Goal: Information Seeking & Learning: Learn about a topic

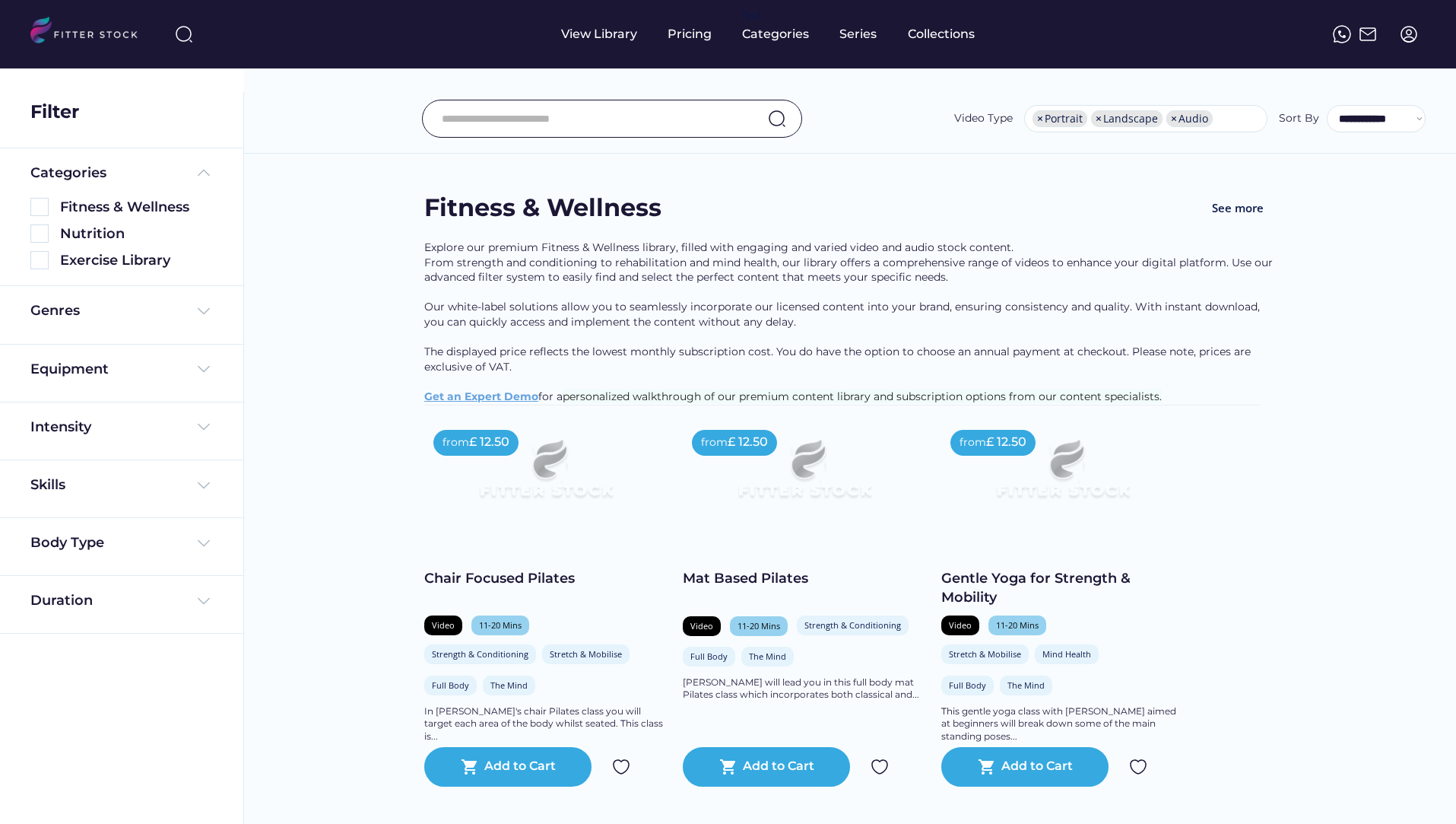
select select "**********"
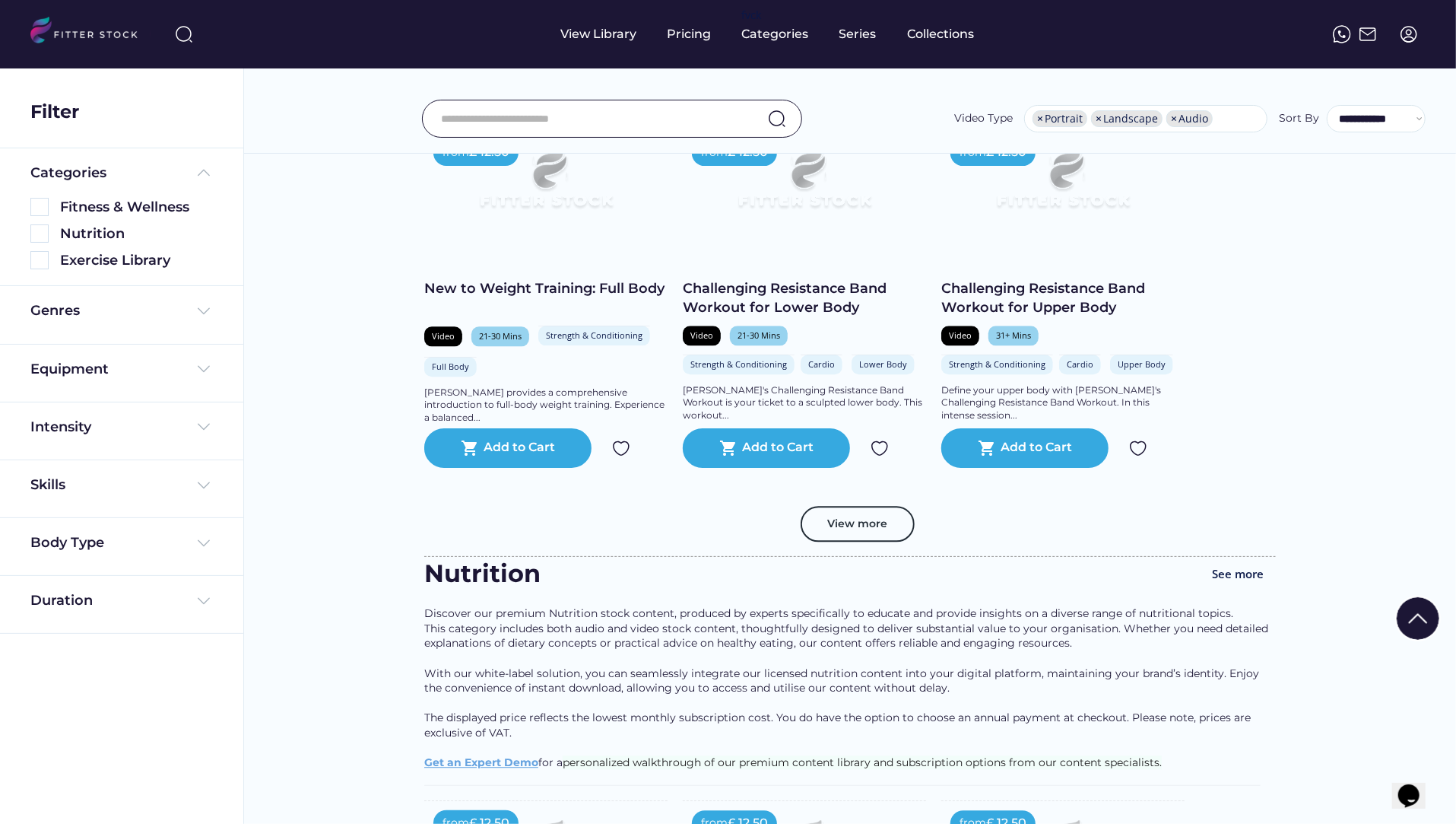
scroll to position [2712, 0]
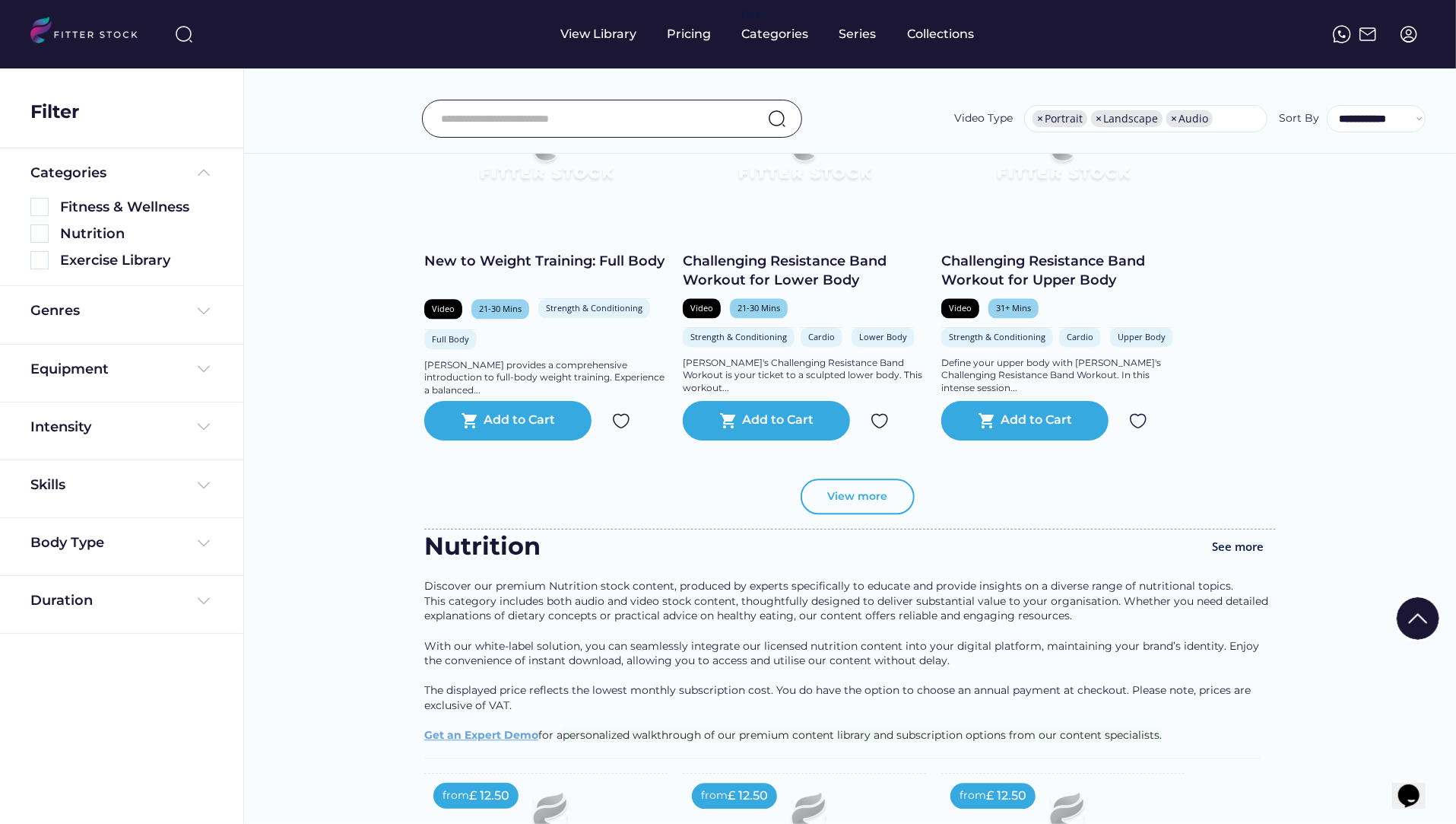
click at [834, 511] on button "View more" at bounding box center [857, 497] width 114 height 36
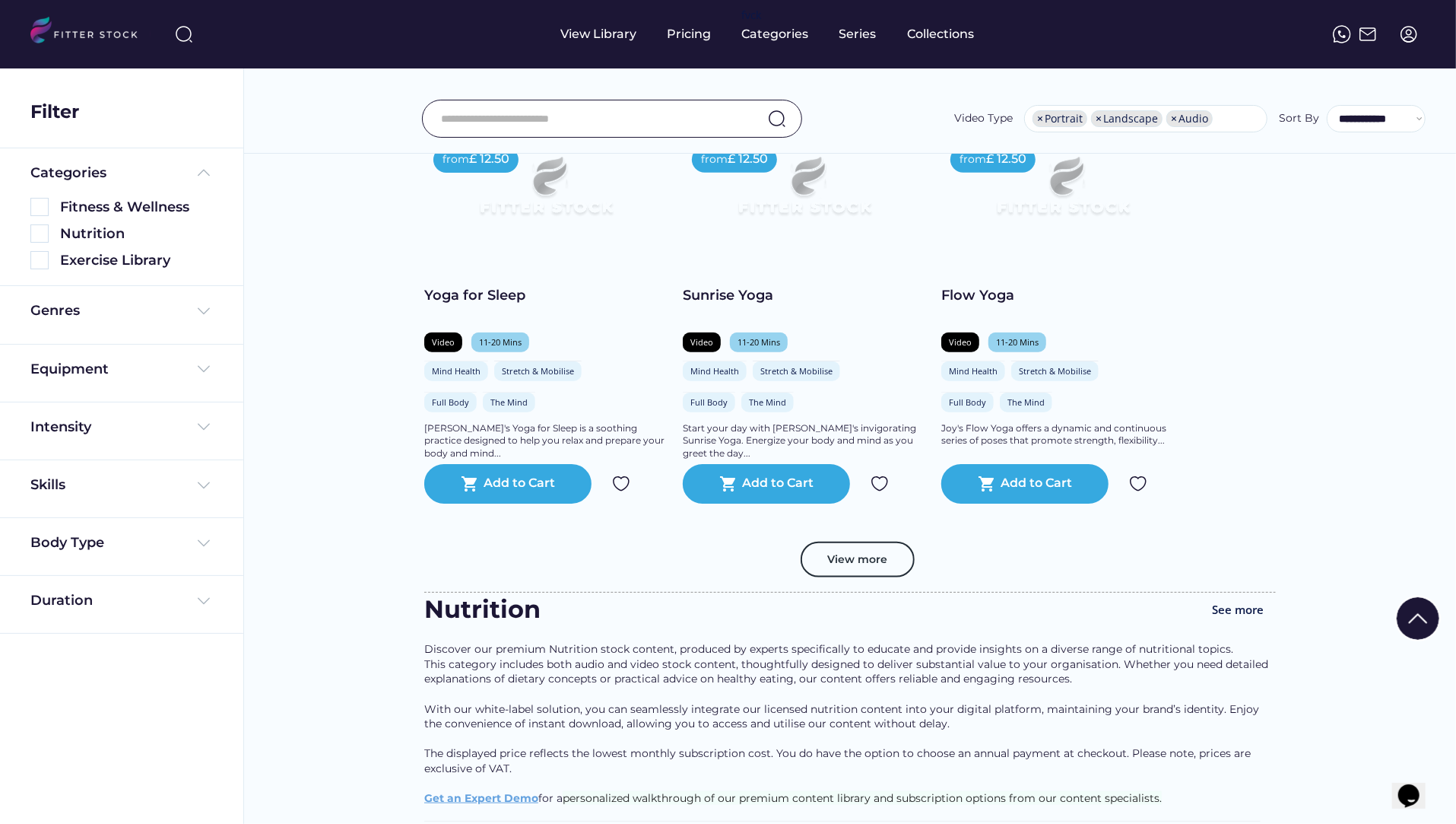
scroll to position [5459, 0]
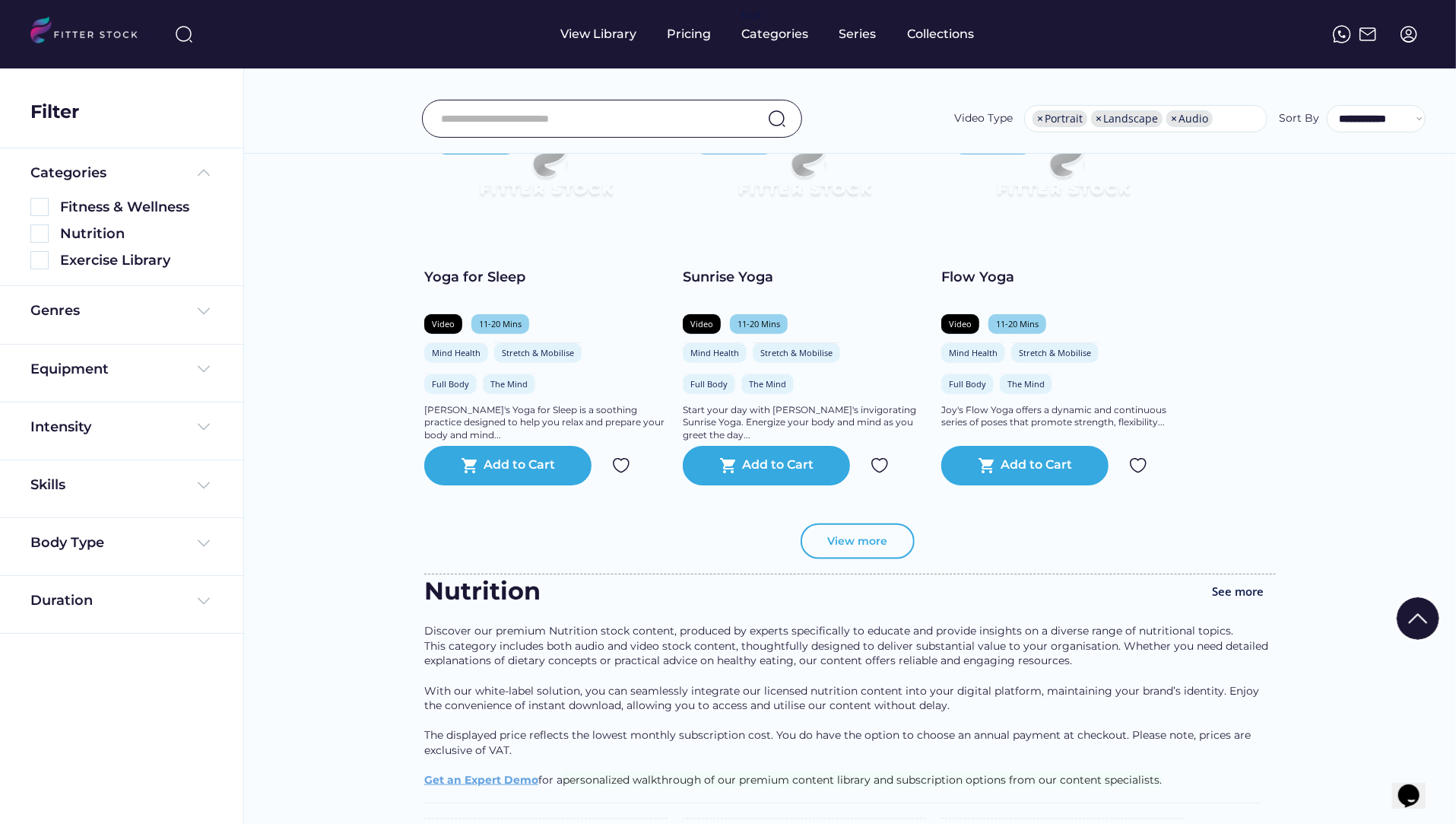
click at [847, 550] on button "View more" at bounding box center [857, 541] width 114 height 36
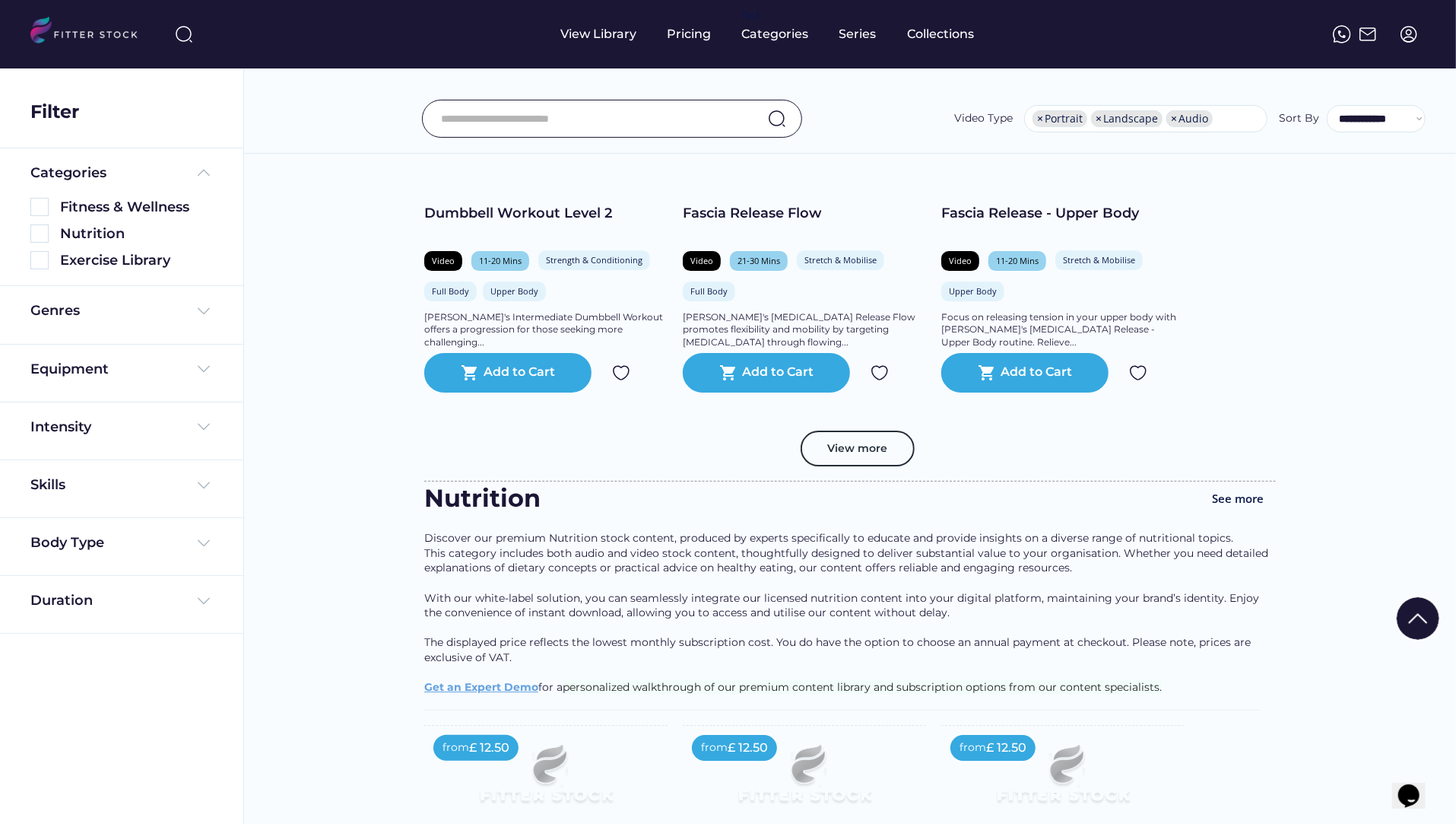
scroll to position [8205, 0]
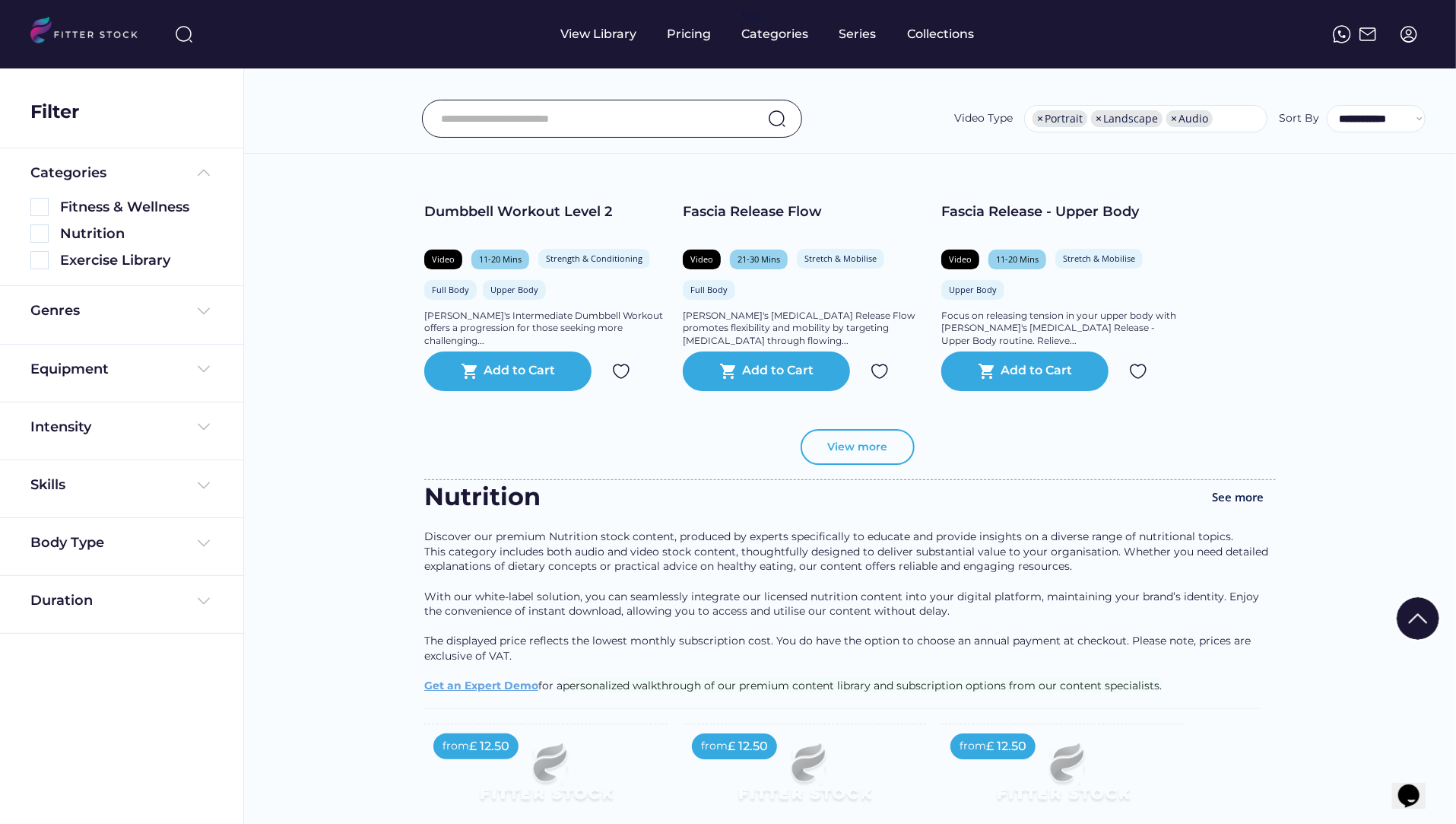
click at [862, 446] on button "View more" at bounding box center [857, 447] width 114 height 36
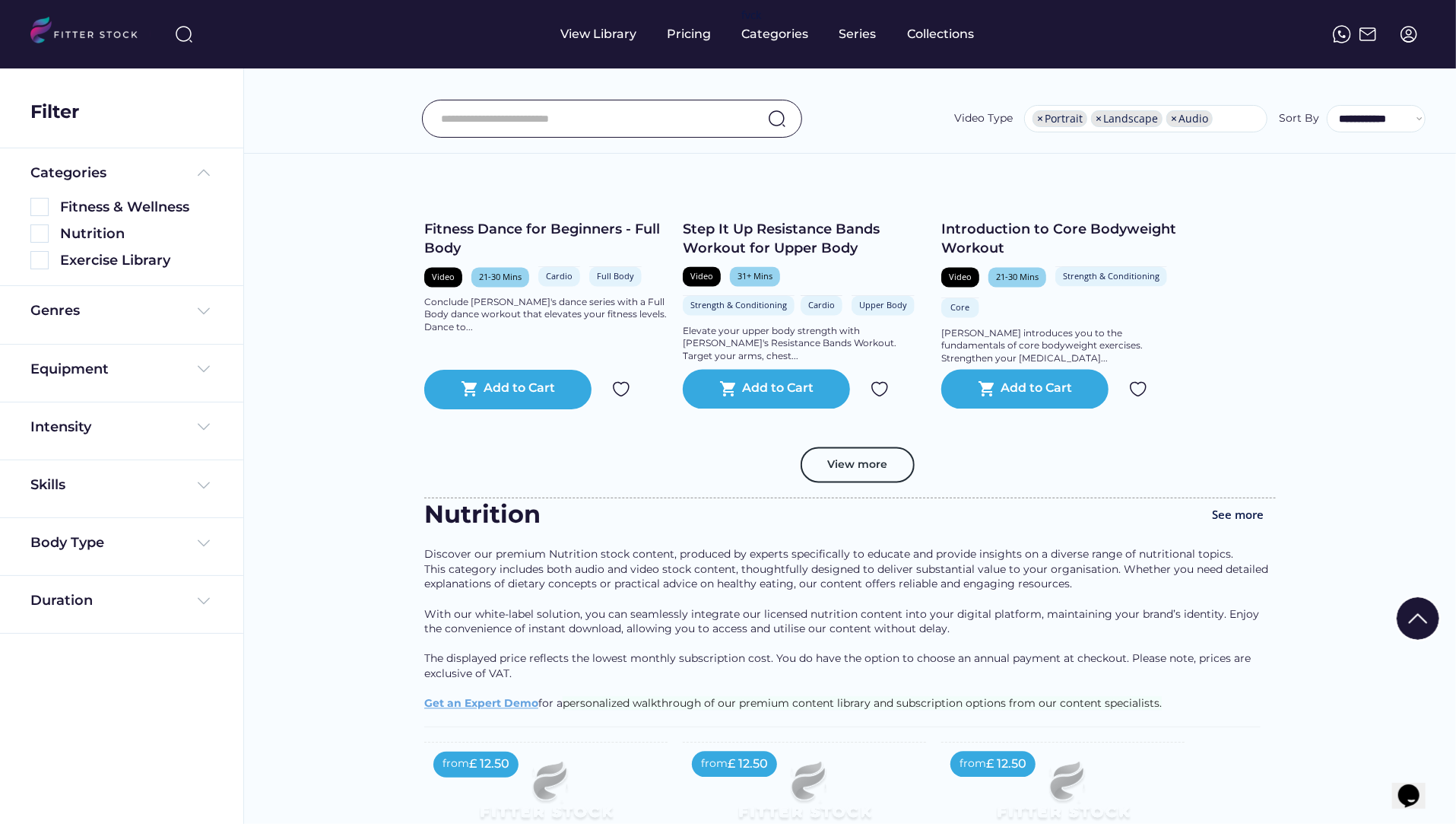
scroll to position [10939, 0]
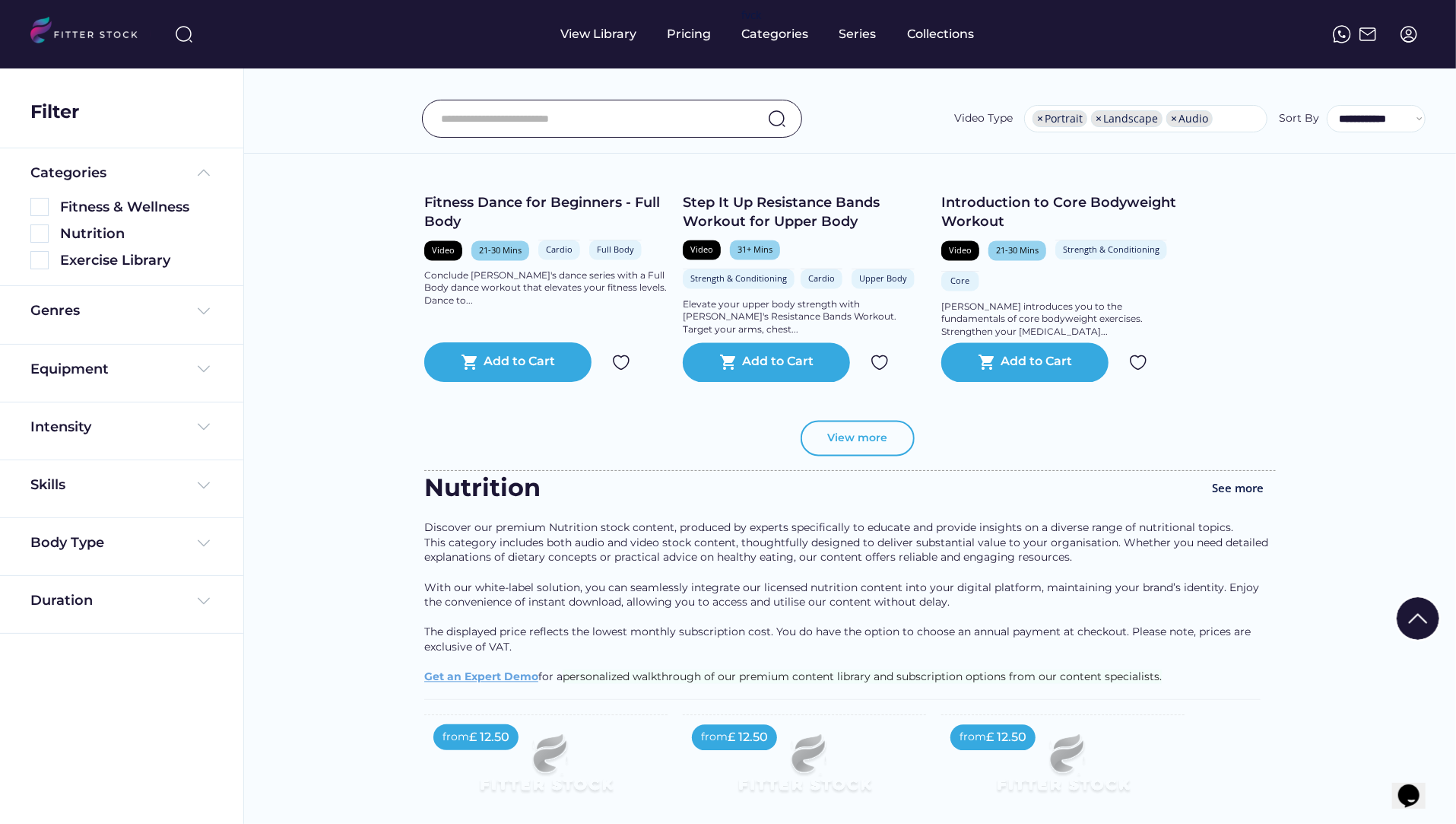
click at [857, 454] on button "View more" at bounding box center [857, 437] width 114 height 36
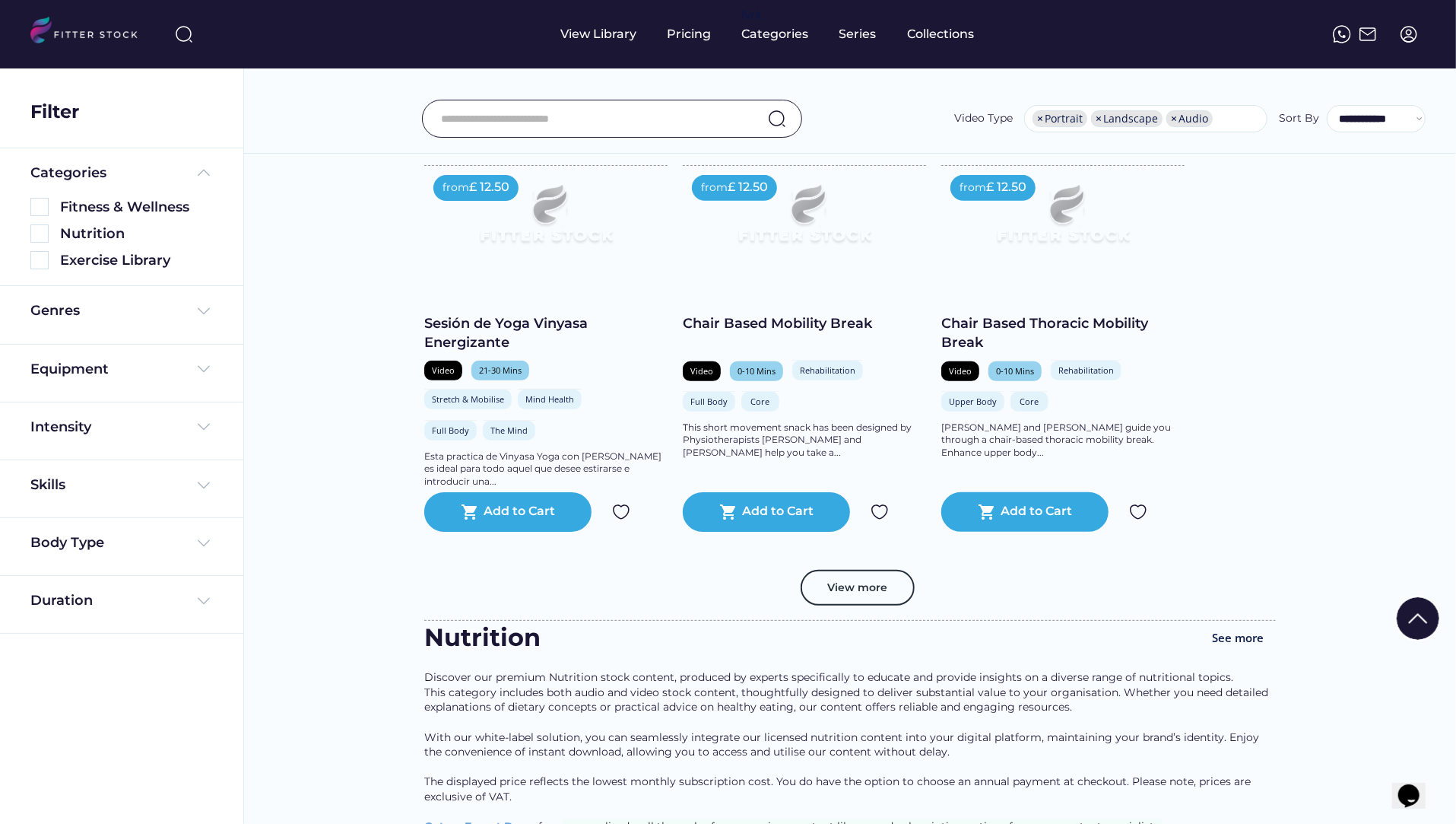
scroll to position [13656, 0]
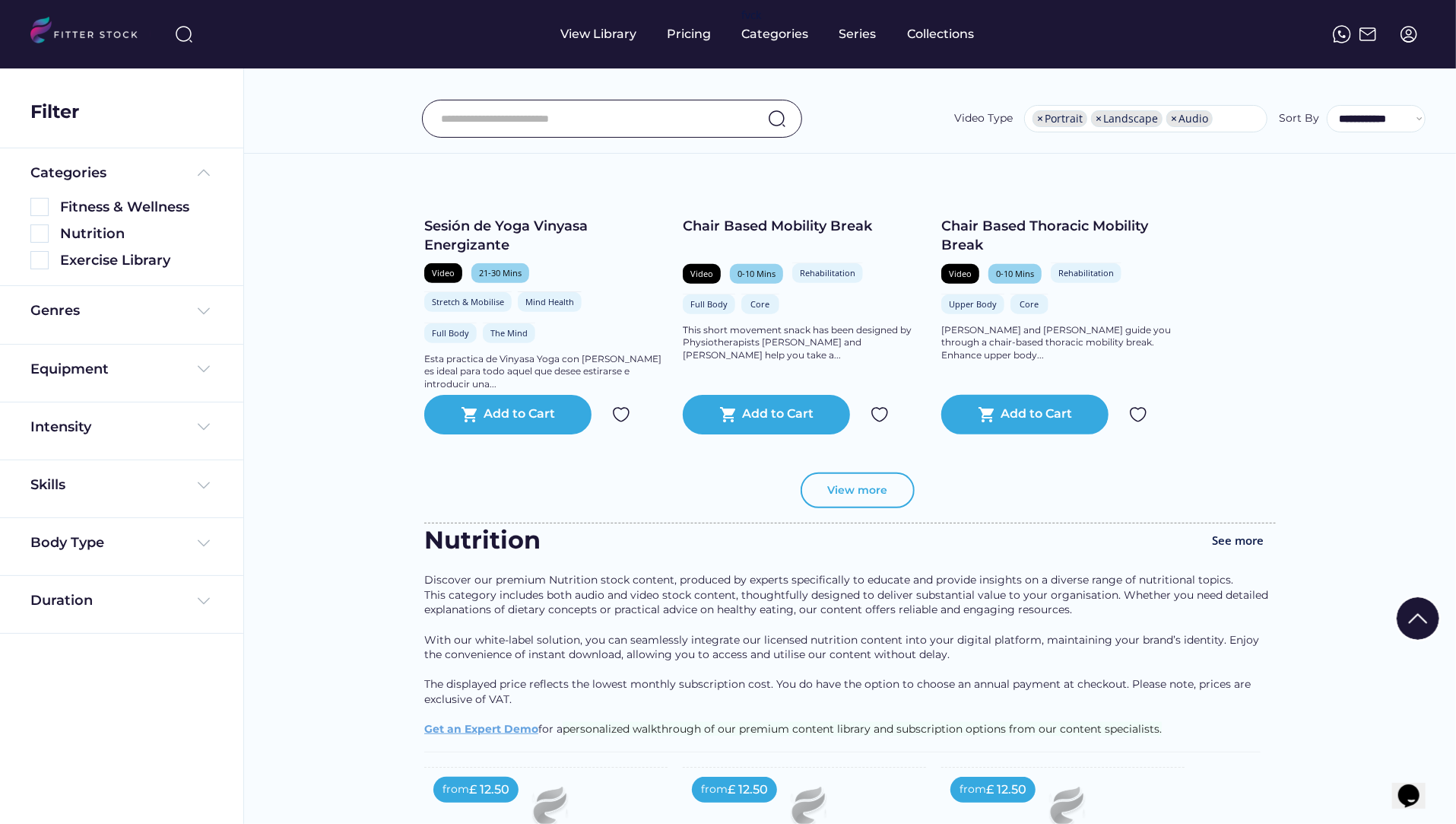
click at [845, 485] on button "View more" at bounding box center [857, 490] width 114 height 36
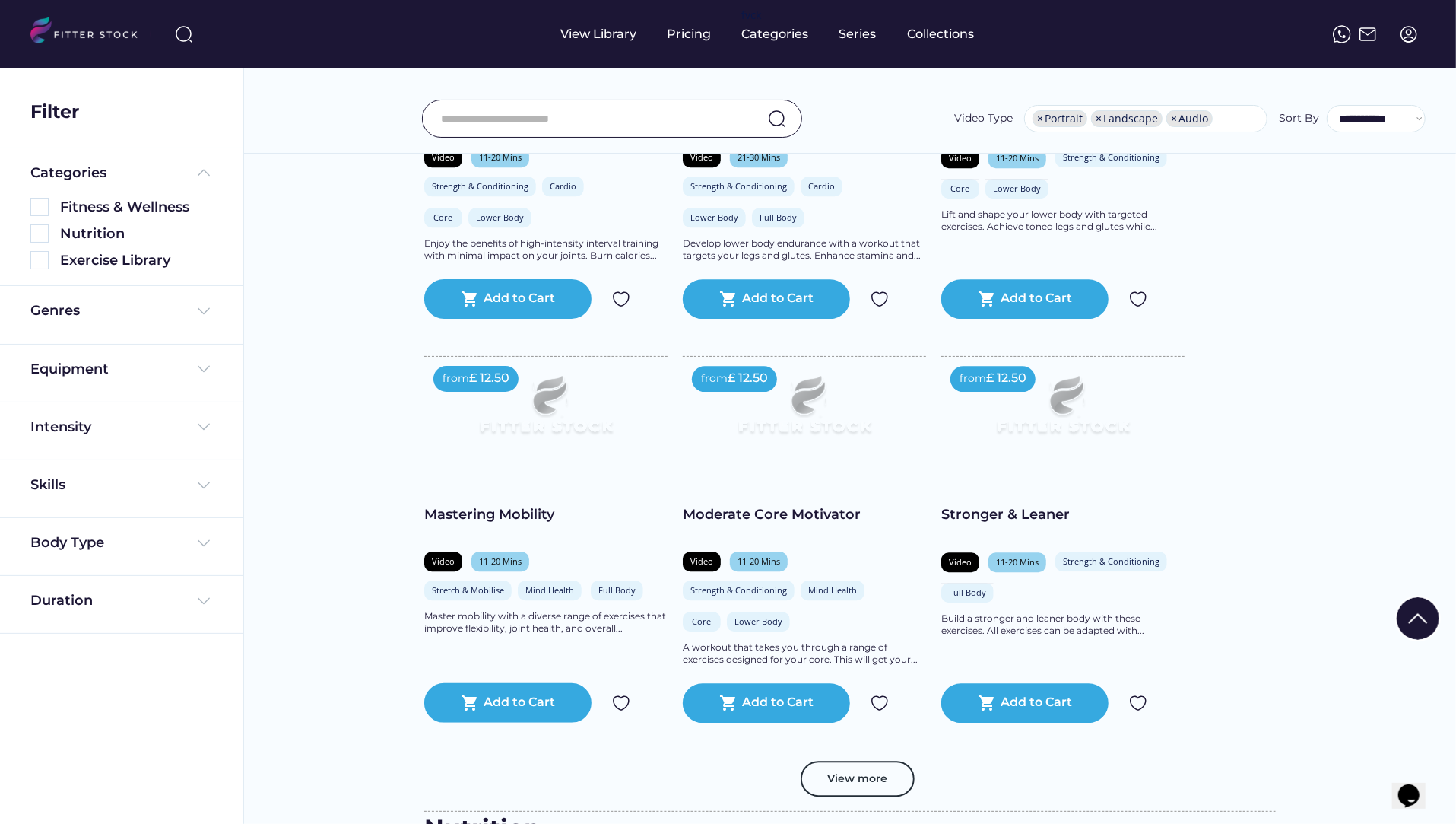
scroll to position [16155, 0]
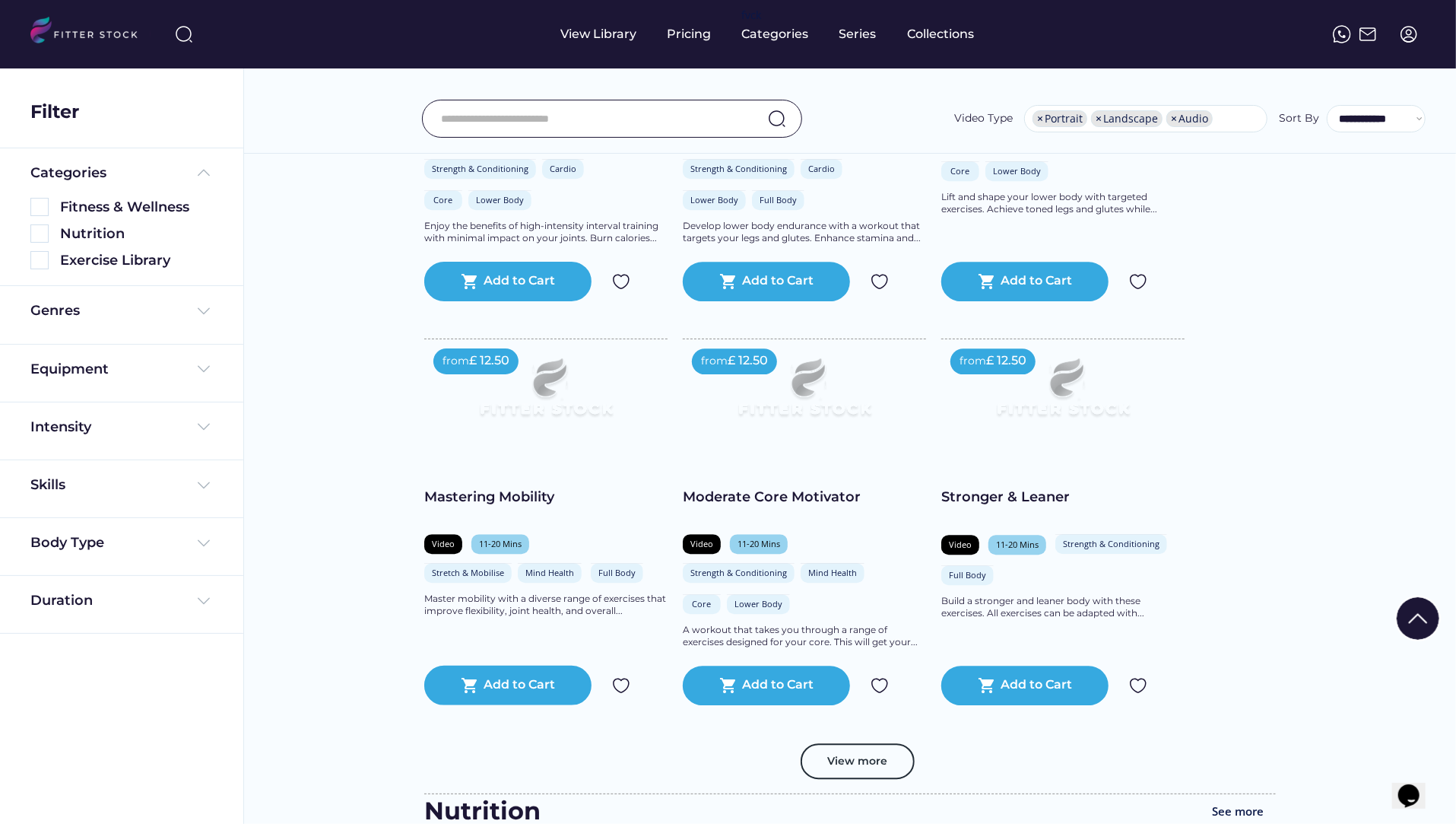
click at [852, 760] on button "View more" at bounding box center [857, 761] width 114 height 36
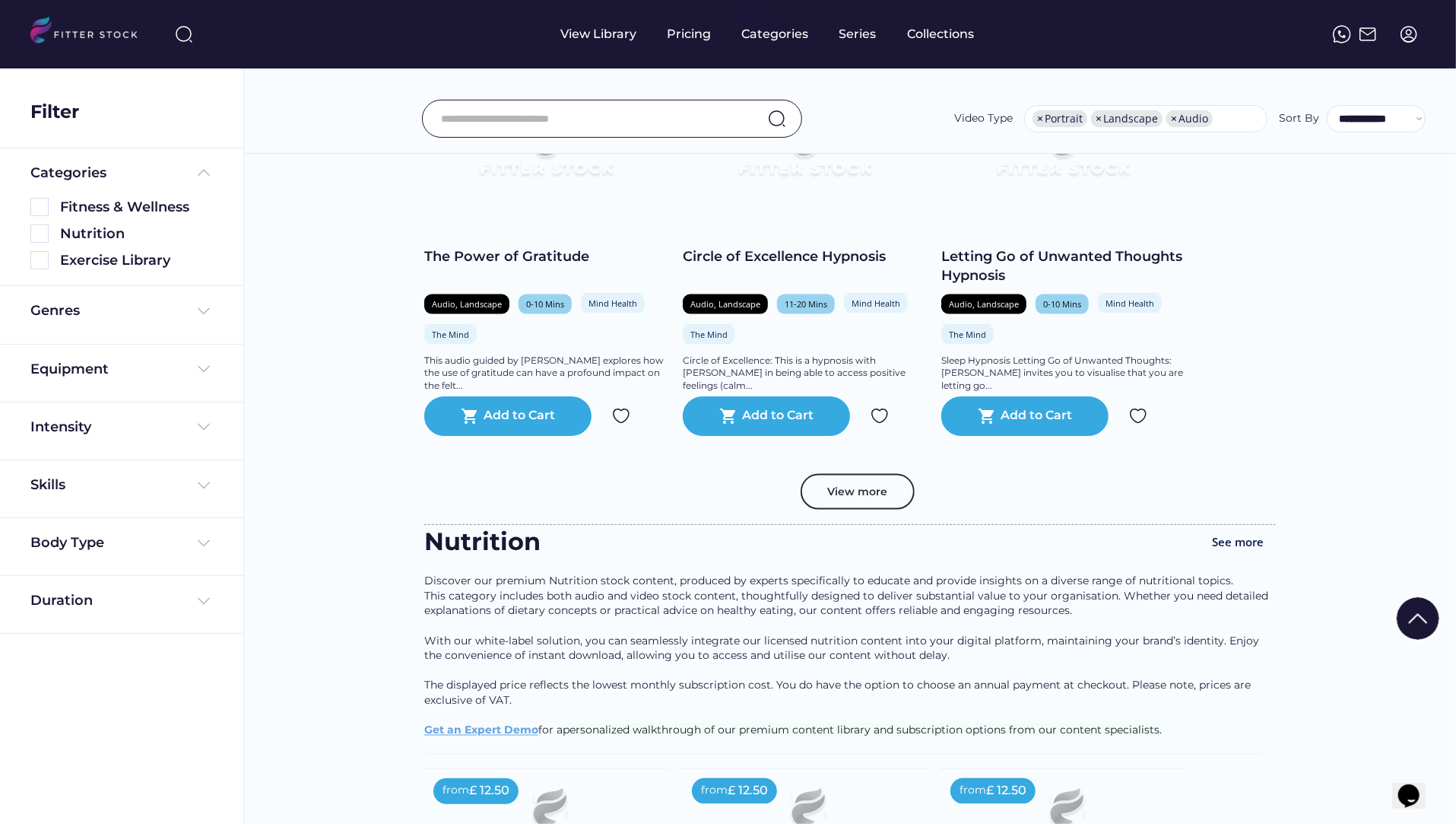
scroll to position [19096, 0]
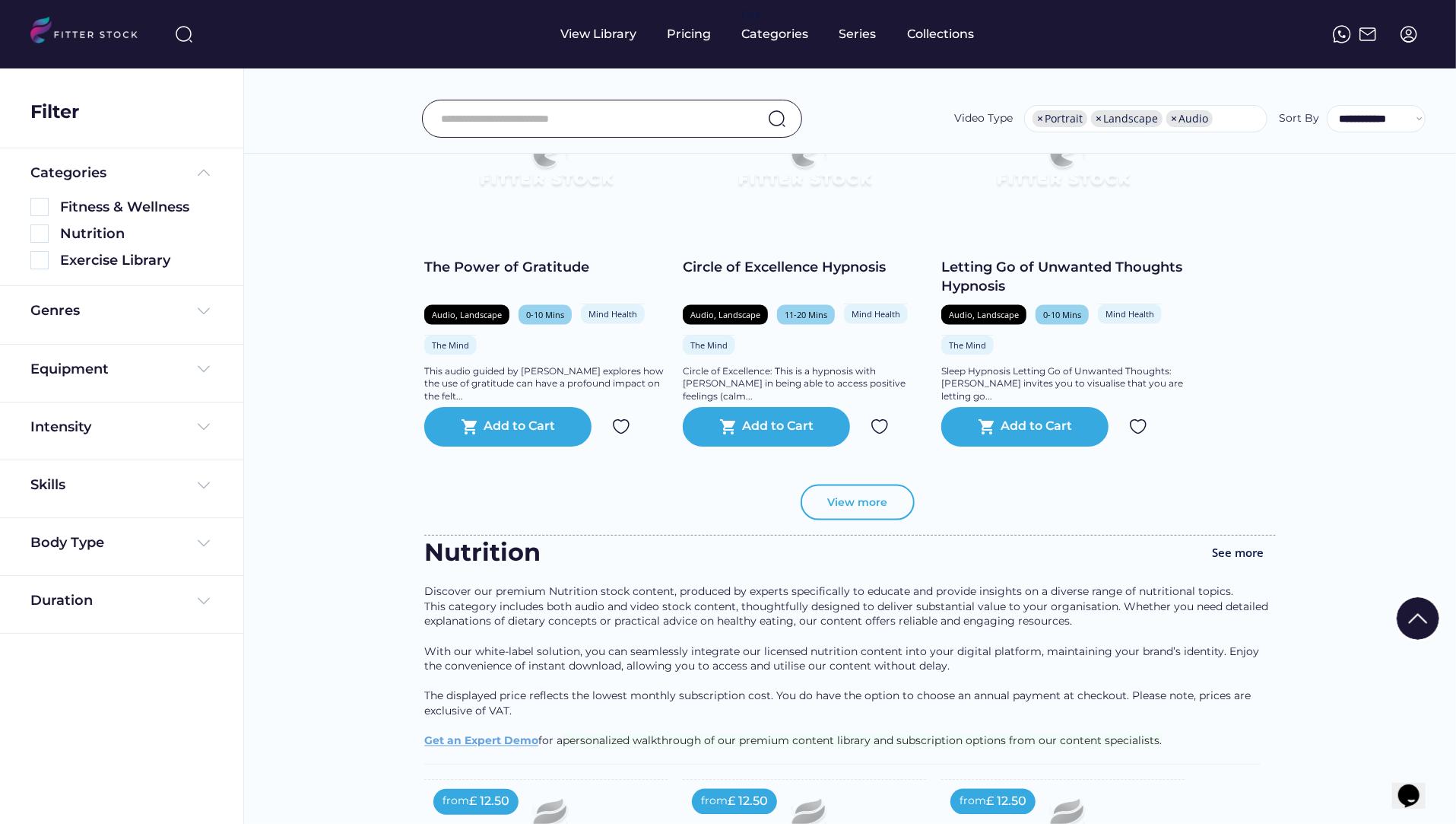
click at [865, 504] on button "View more" at bounding box center [857, 502] width 114 height 36
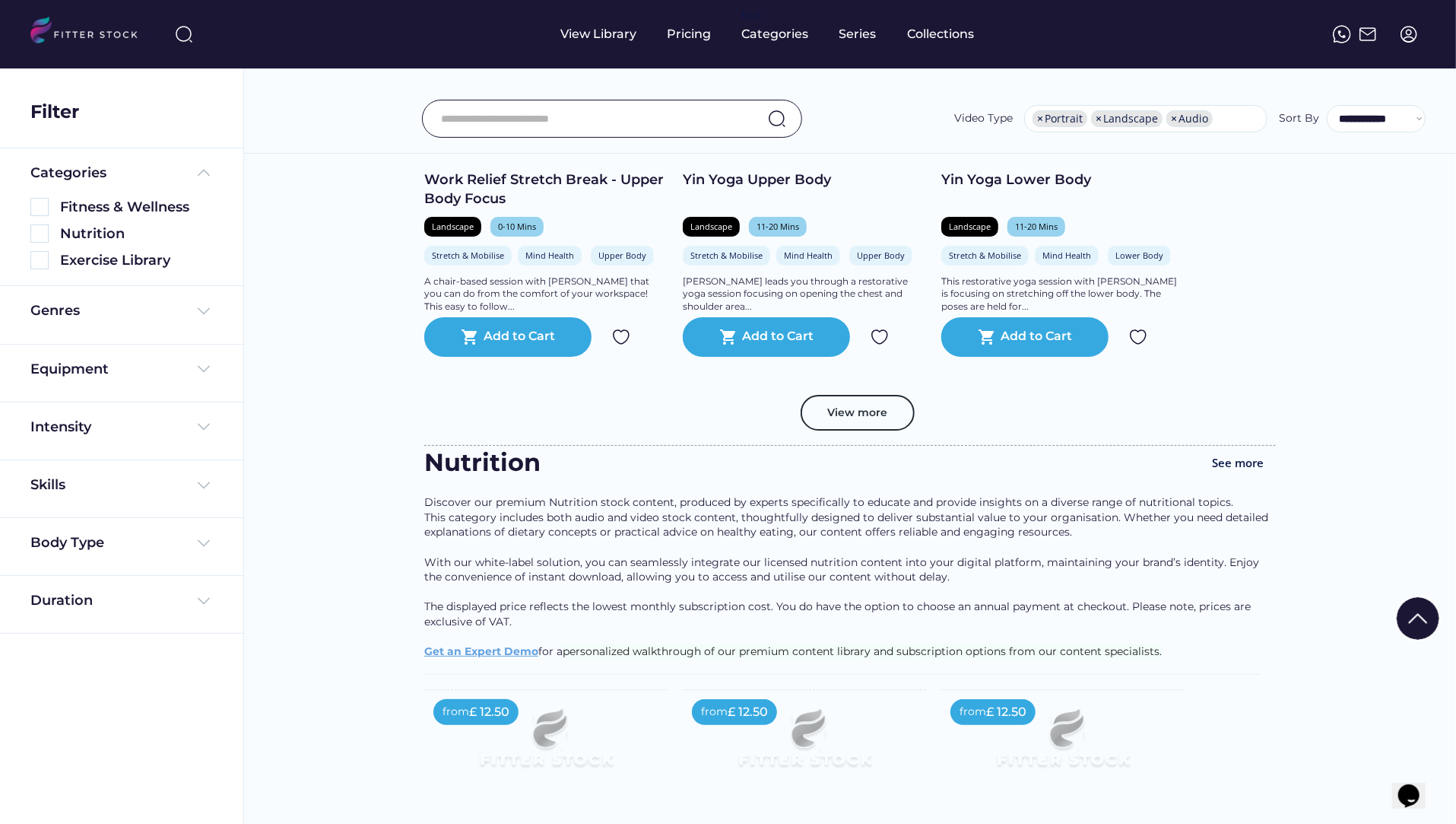
scroll to position [21598, 0]
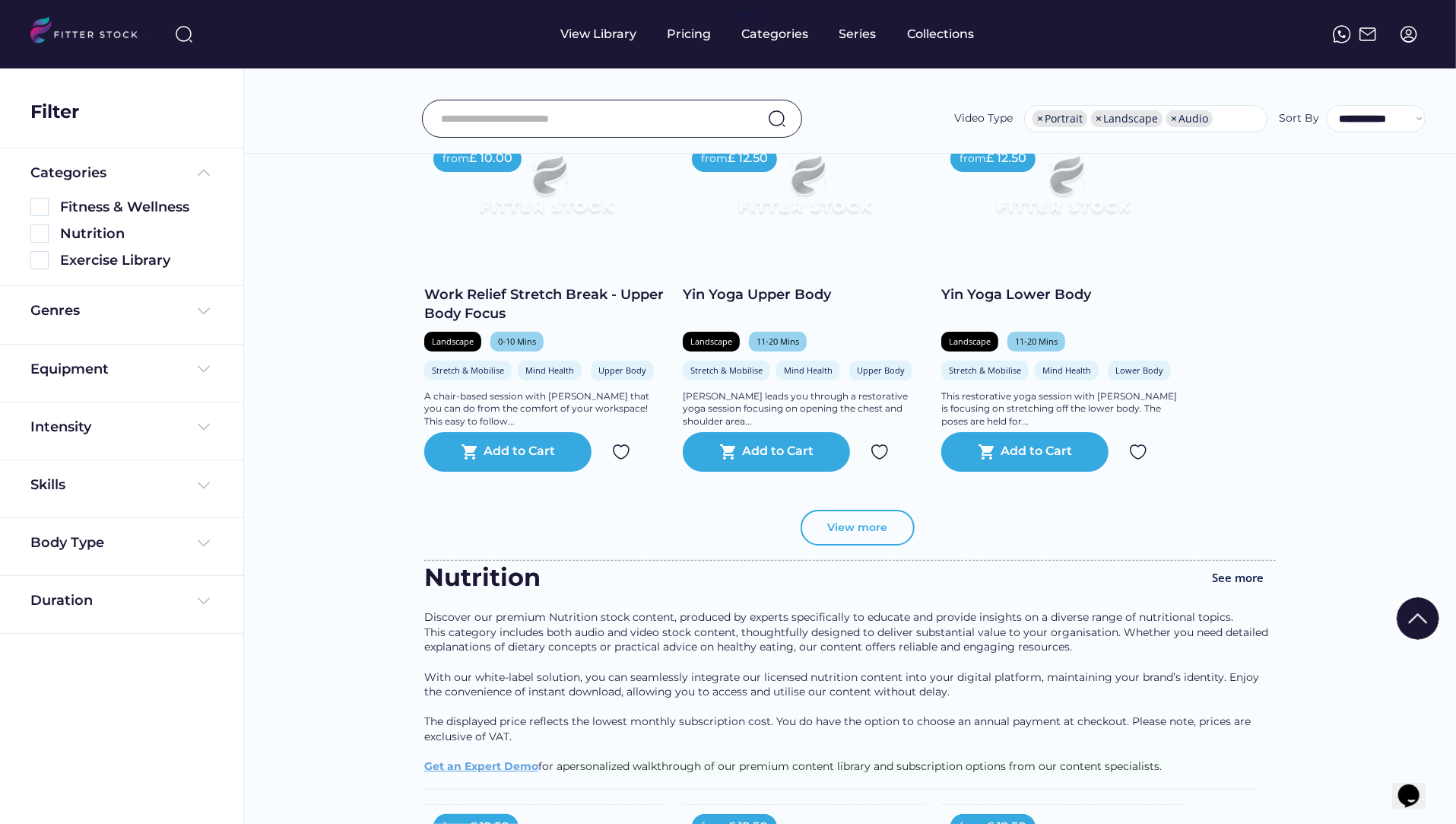
click at [835, 533] on button "View more" at bounding box center [857, 528] width 114 height 36
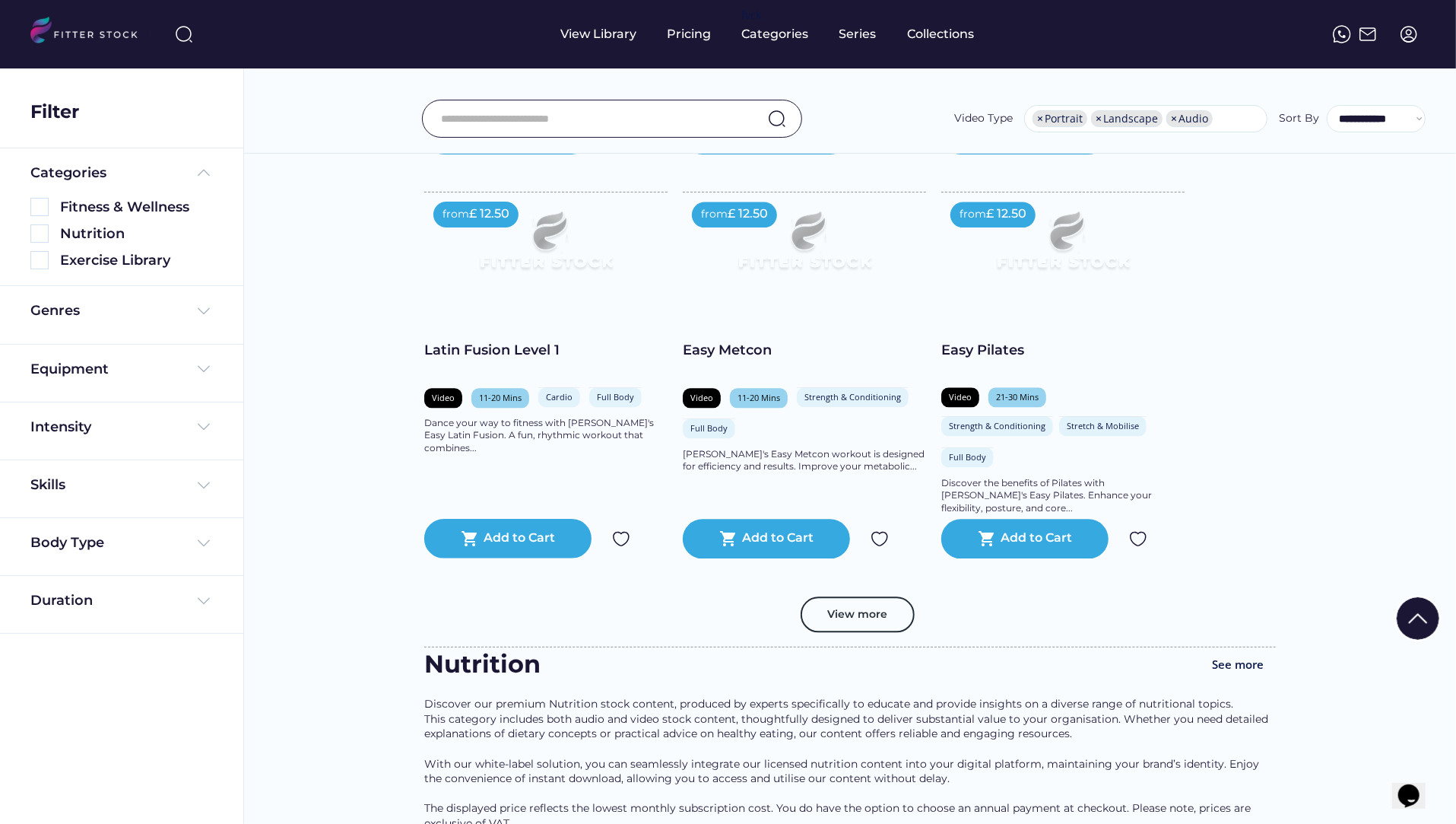
scroll to position [24263, 0]
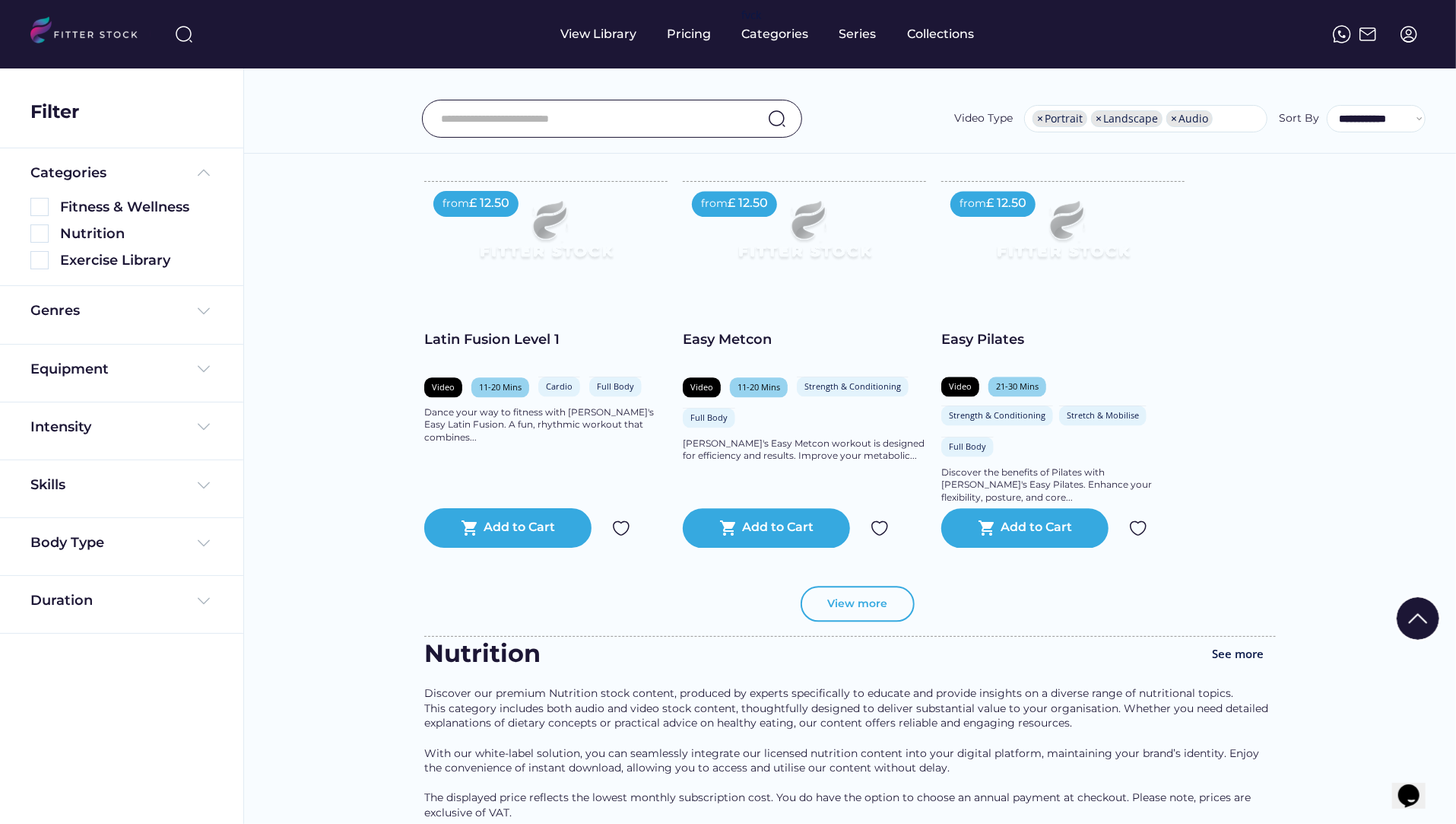
click at [802, 614] on div "View more" at bounding box center [850, 612] width 852 height 51
click at [821, 614] on button "View more" at bounding box center [857, 604] width 114 height 36
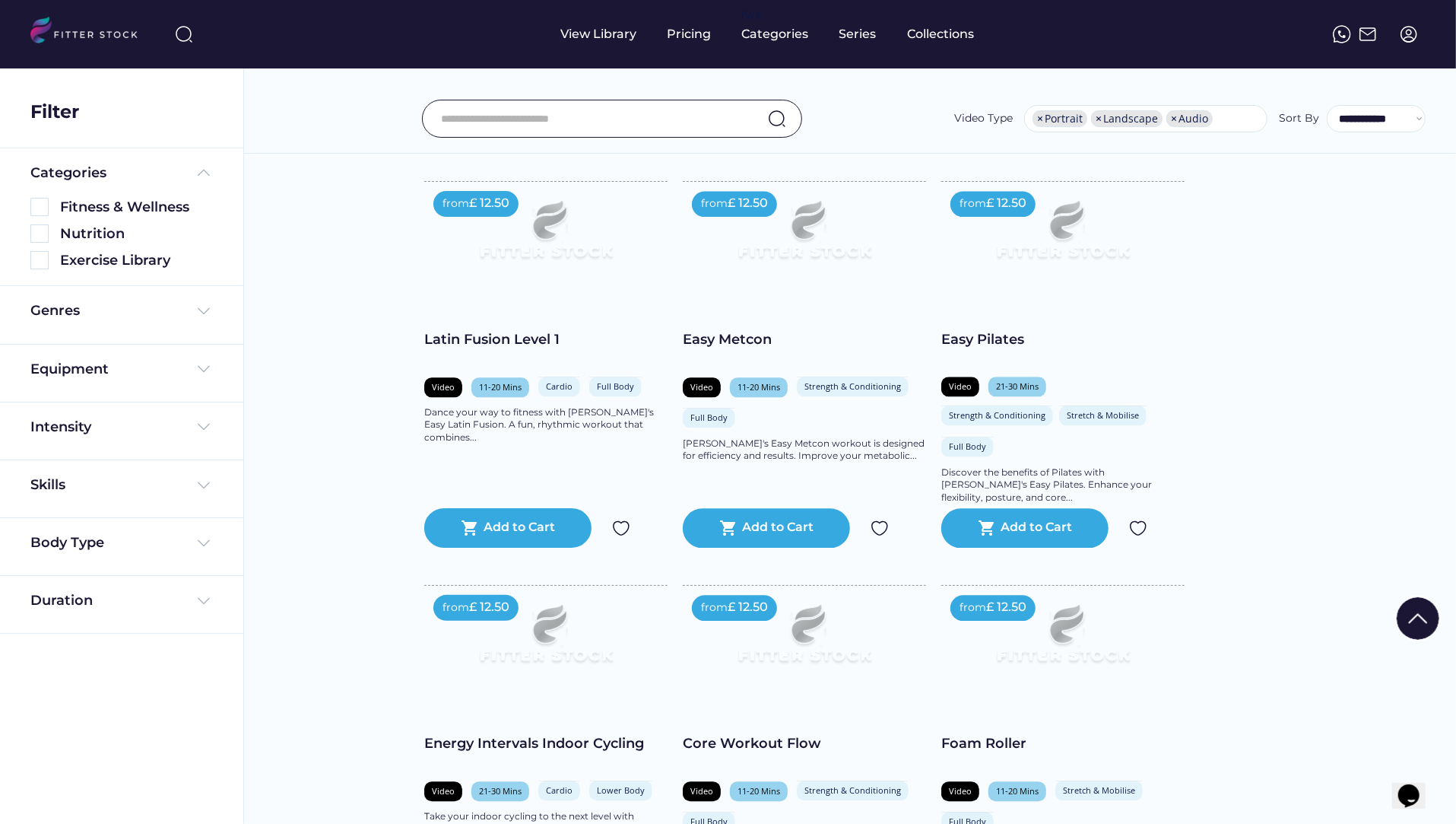
scroll to position [24447, 0]
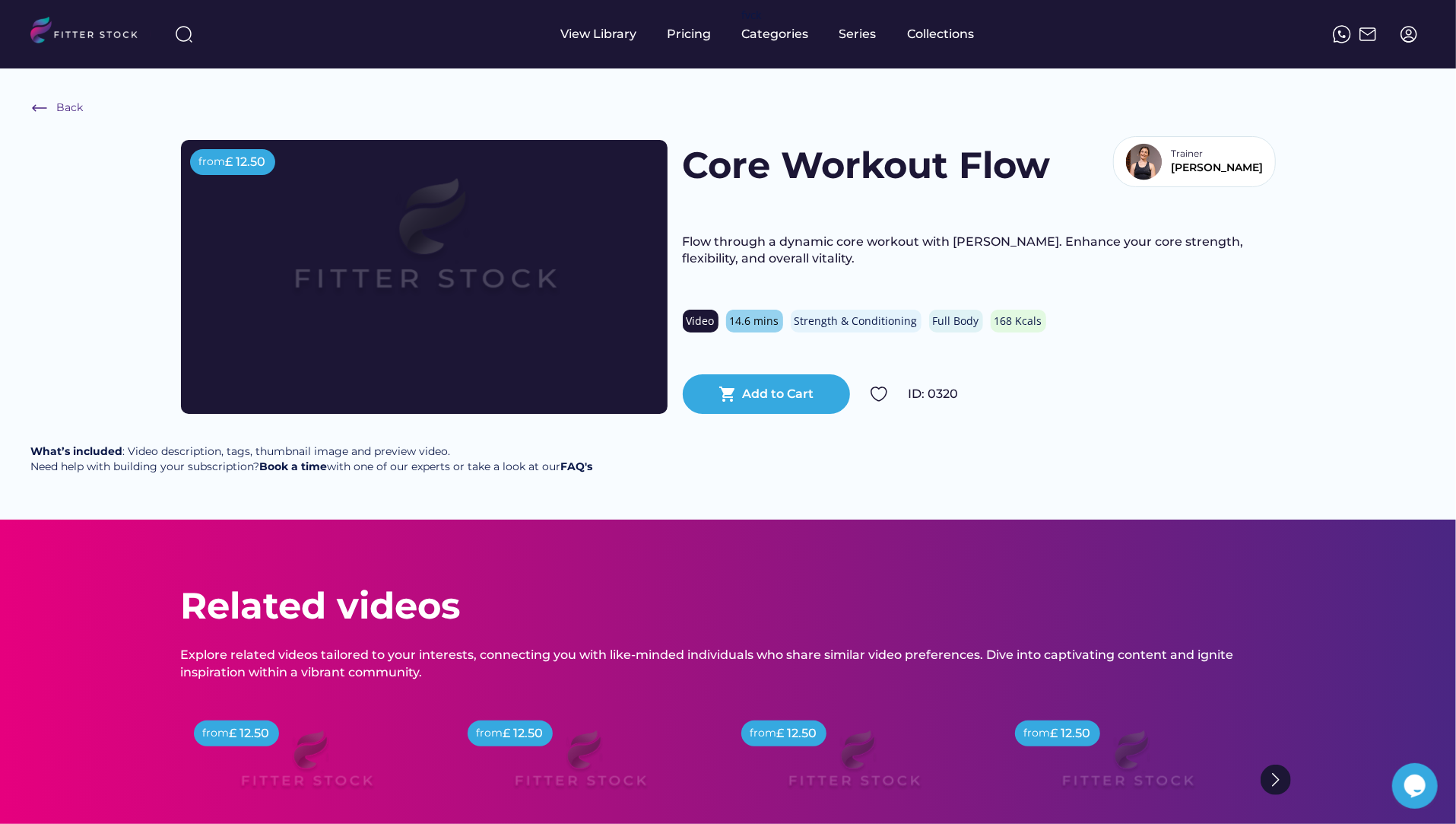
click at [178, 33] on img at bounding box center [184, 34] width 19 height 19
click at [273, 38] on input "input" at bounding box center [306, 34] width 190 height 27
paste input "**********"
type input "**********"
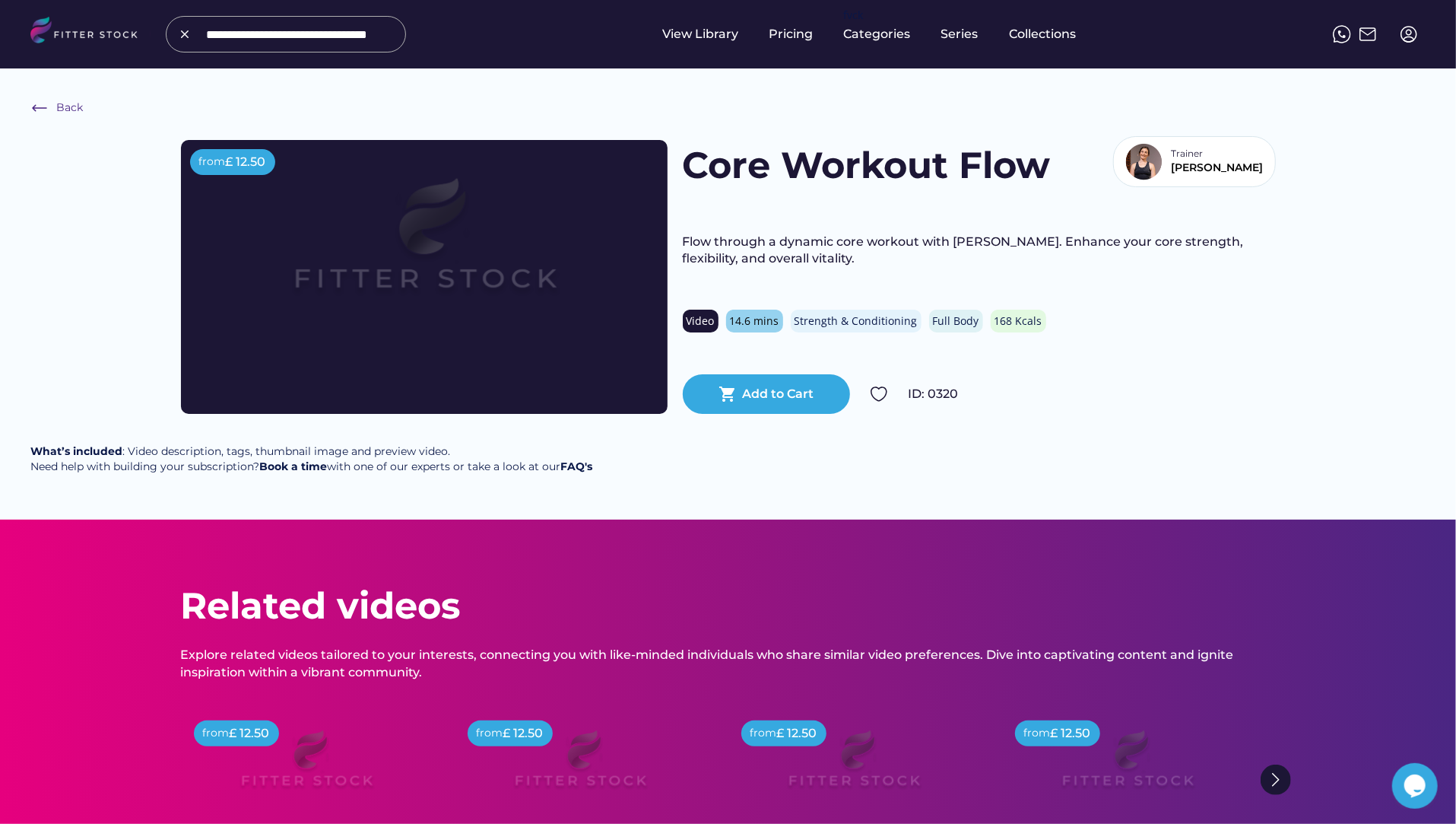
scroll to position [0, 0]
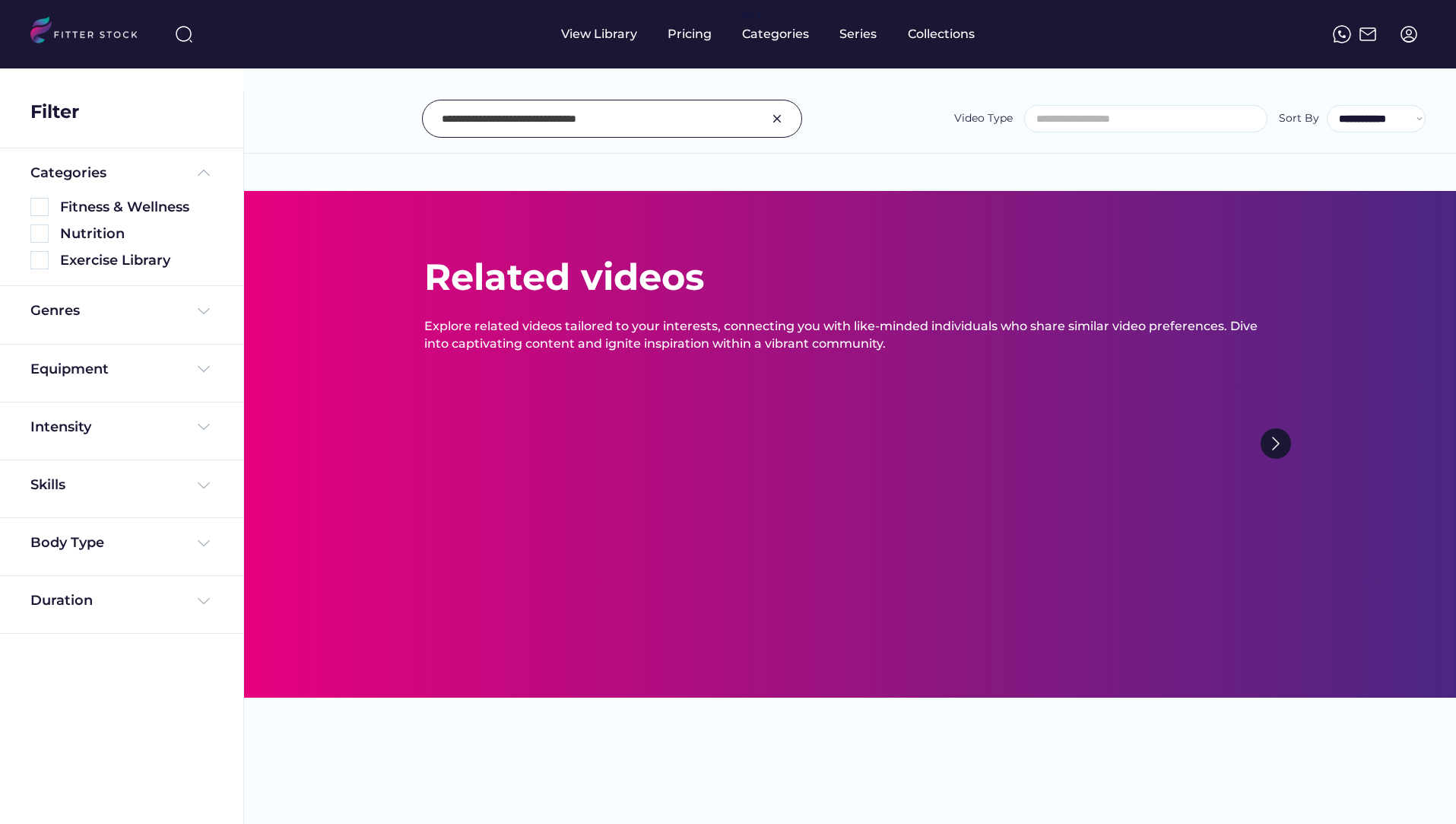
select select
select select "**********"
